Goal: Information Seeking & Learning: Learn about a topic

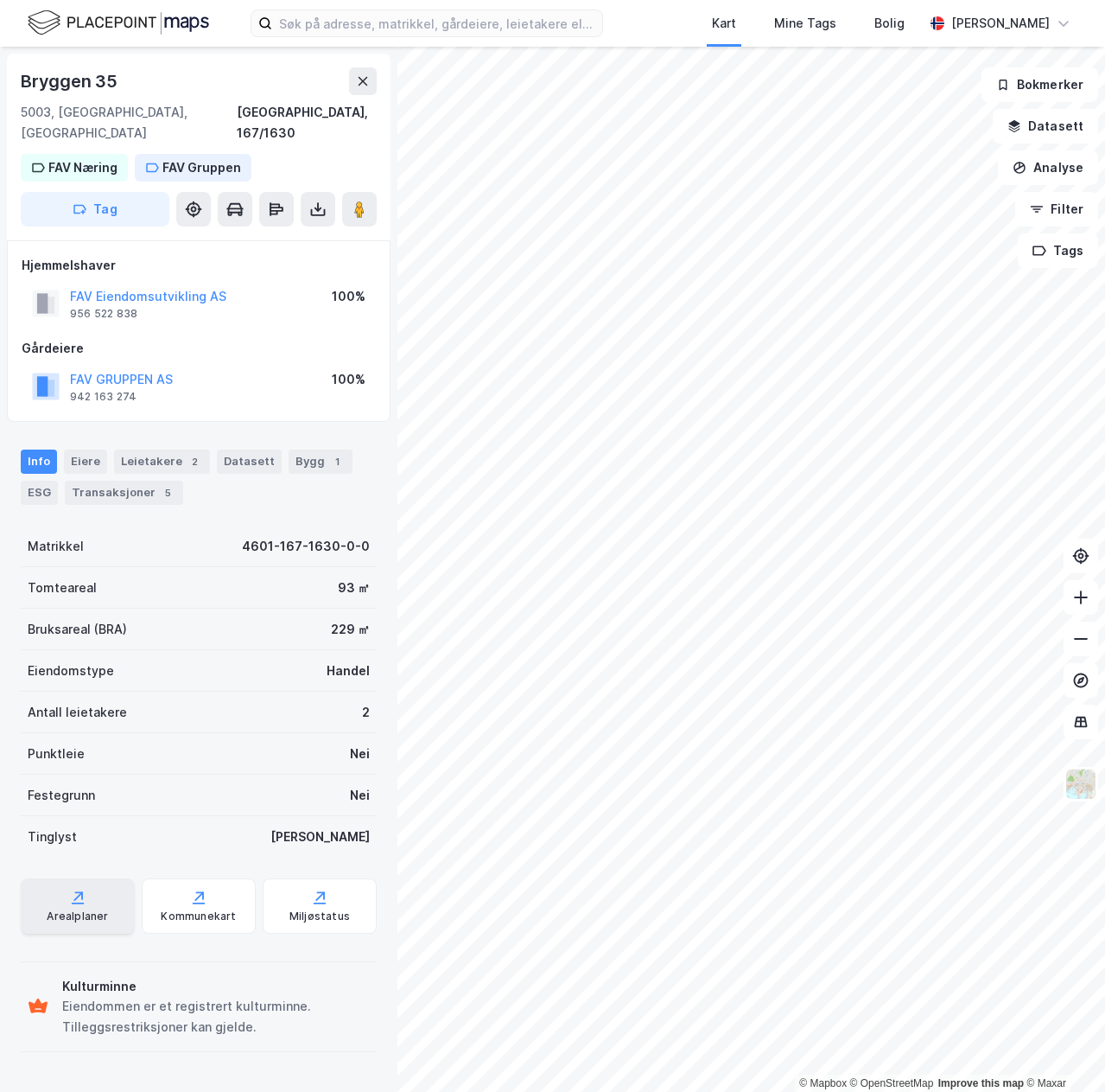
click at [99, 878] on div "Arealplaner" at bounding box center [78, 905] width 114 height 56
click at [240, 882] on div "Kommunekart" at bounding box center [198, 905] width 114 height 56
